Goal: Information Seeking & Learning: Learn about a topic

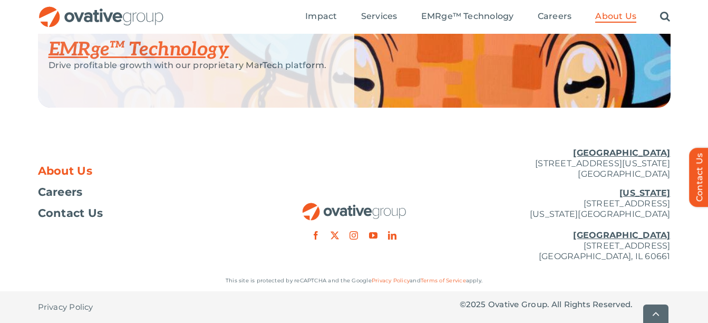
scroll to position [2389, 0]
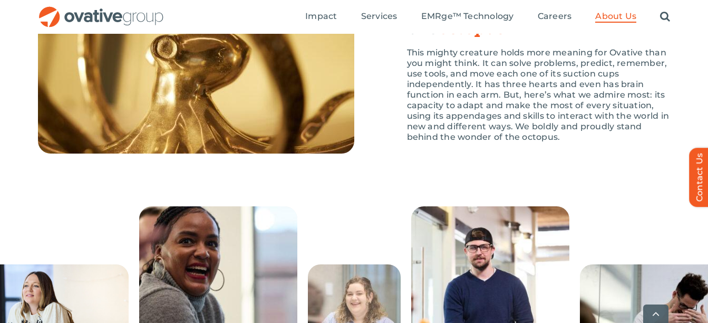
scroll to position [1636, 0]
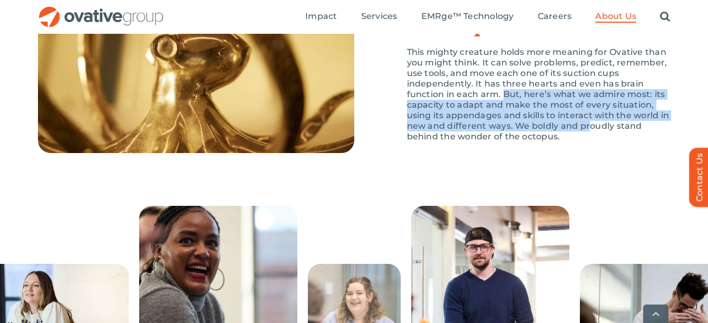
drag, startPoint x: 502, startPoint y: 125, endPoint x: 590, endPoint y: 161, distance: 95.2
click at [590, 142] on p "This mighty creature holds more meaning for Ovative than you might think. It ca…" at bounding box center [539, 94] width 264 height 95
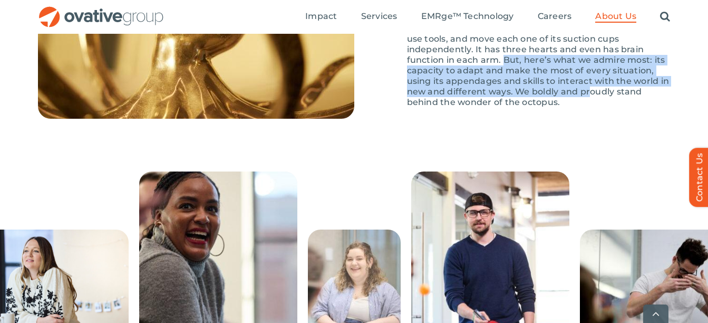
scroll to position [1671, 0]
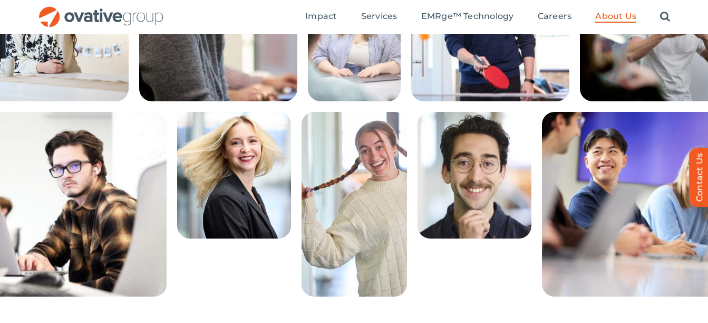
scroll to position [1671, 0]
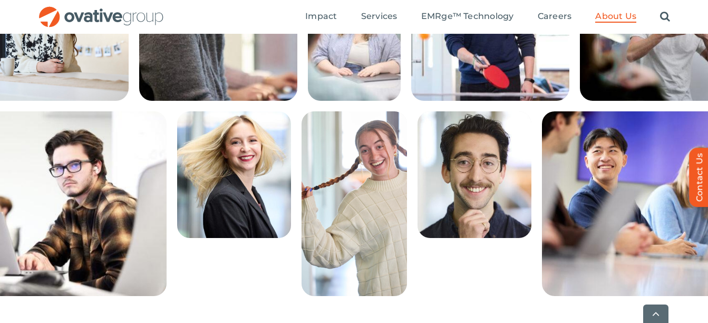
scroll to position [1672, 0]
